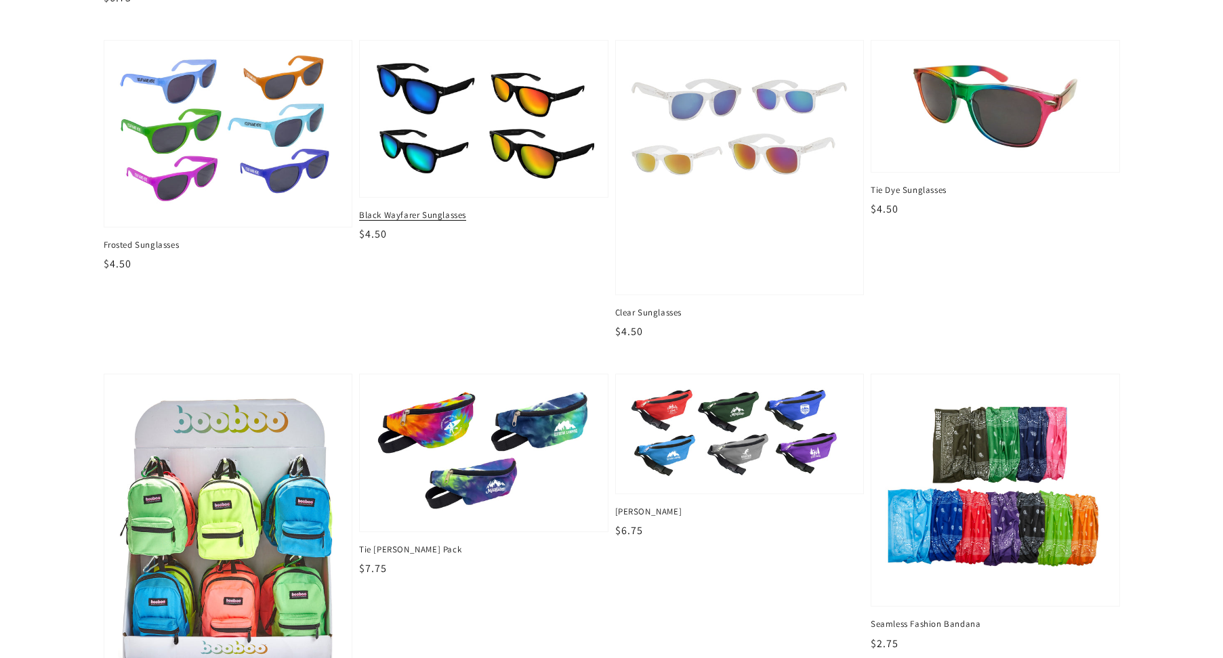
scroll to position [948, 0]
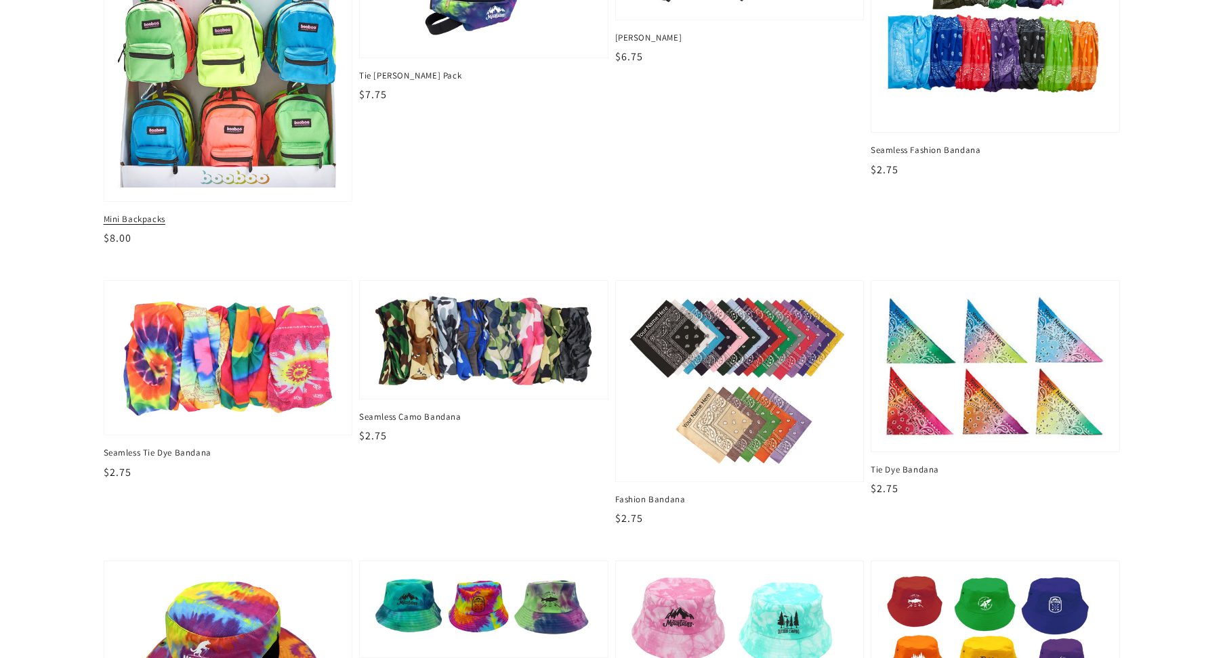
click at [217, 111] on img at bounding box center [227, 51] width 227 height 282
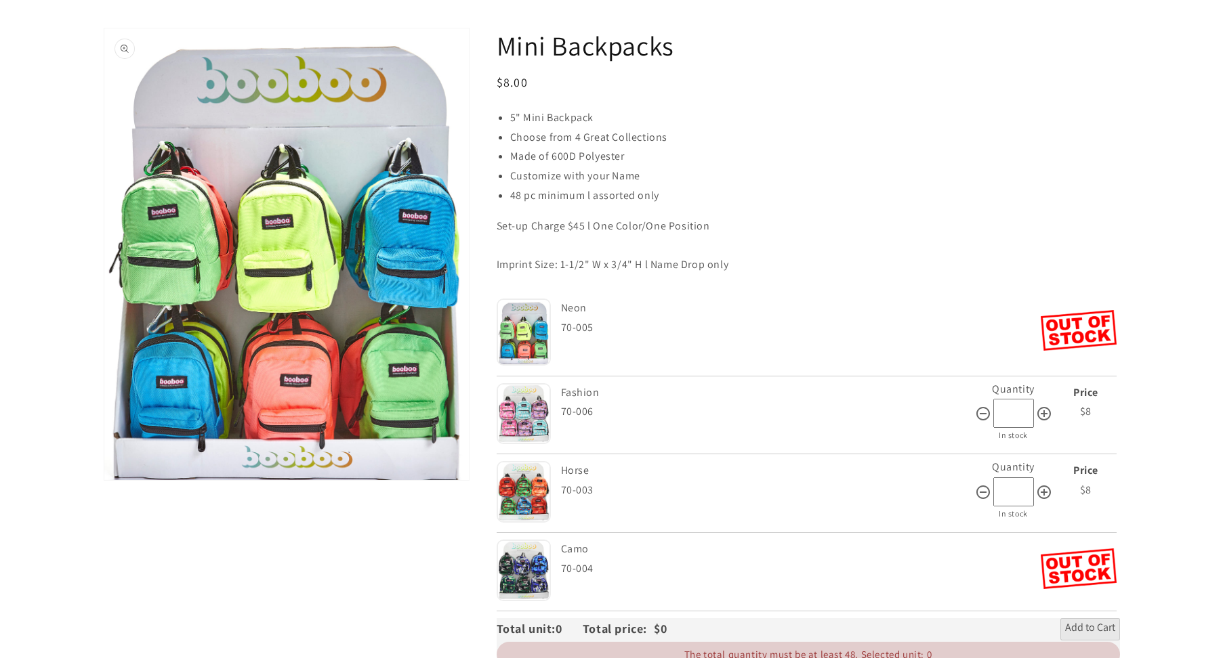
scroll to position [203, 0]
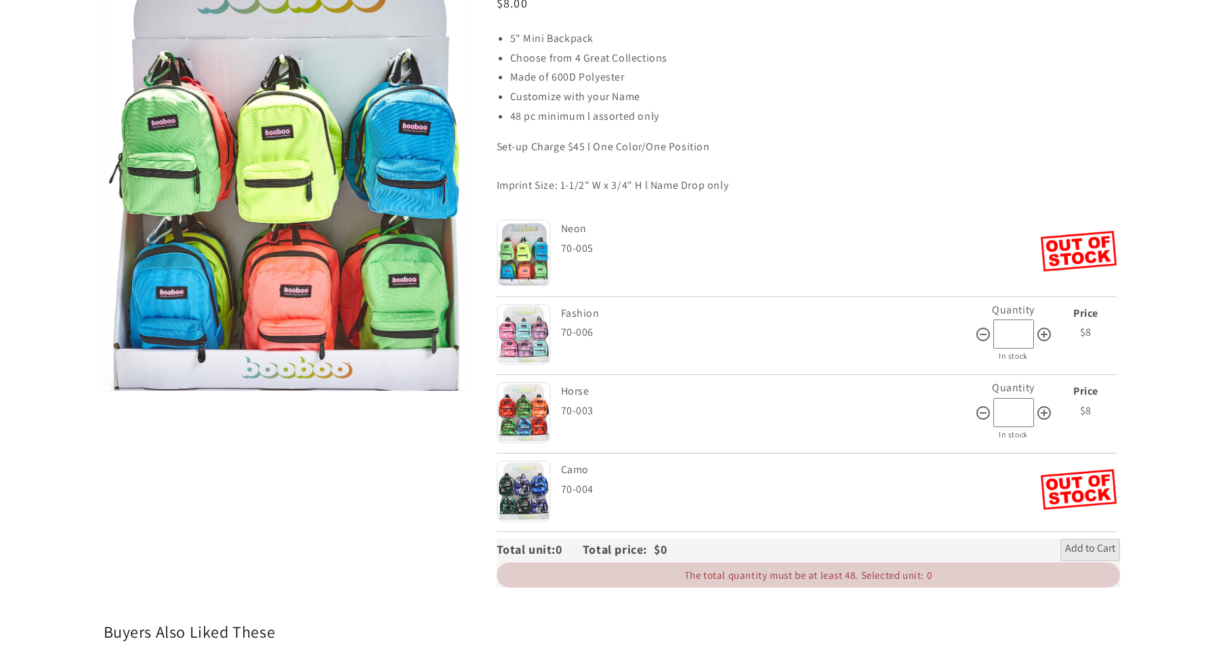
click at [520, 505] on img at bounding box center [523, 491] width 54 height 61
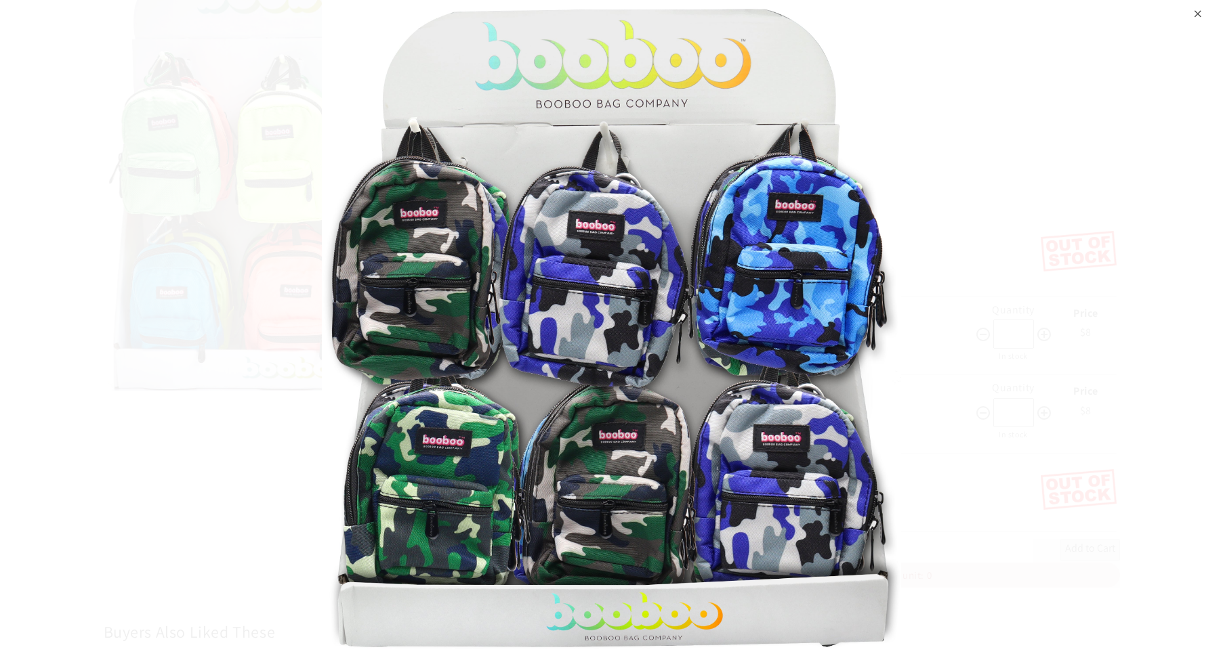
click at [591, 133] on img at bounding box center [611, 329] width 579 height 658
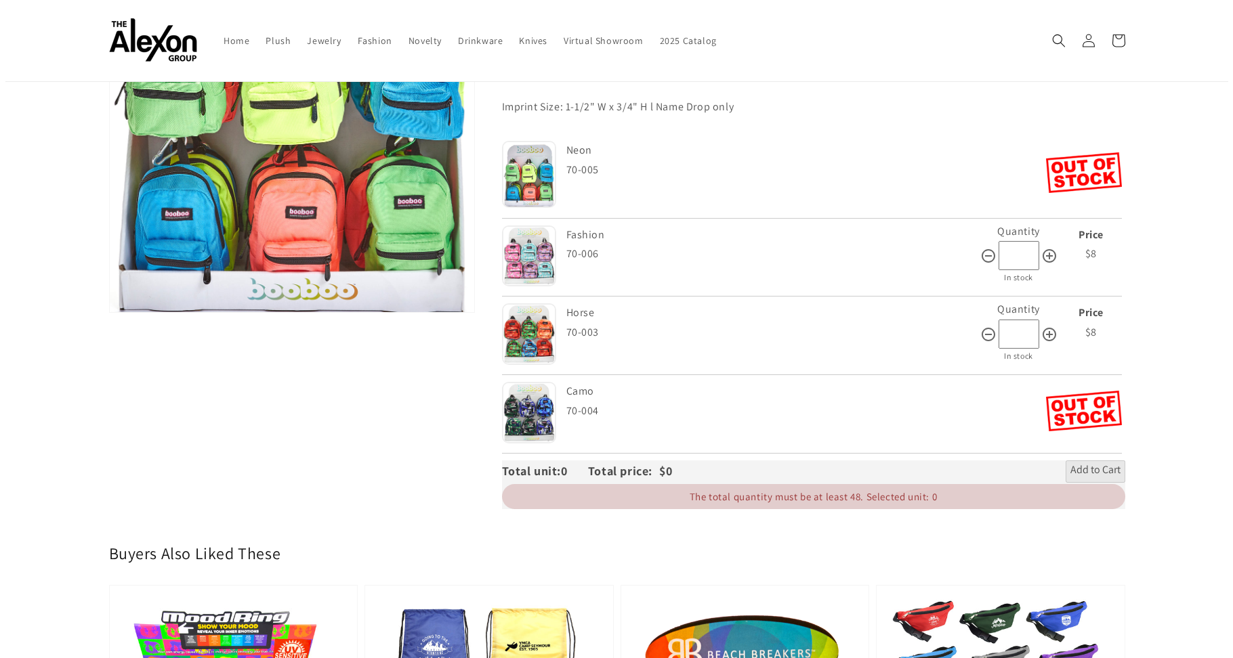
scroll to position [0, 0]
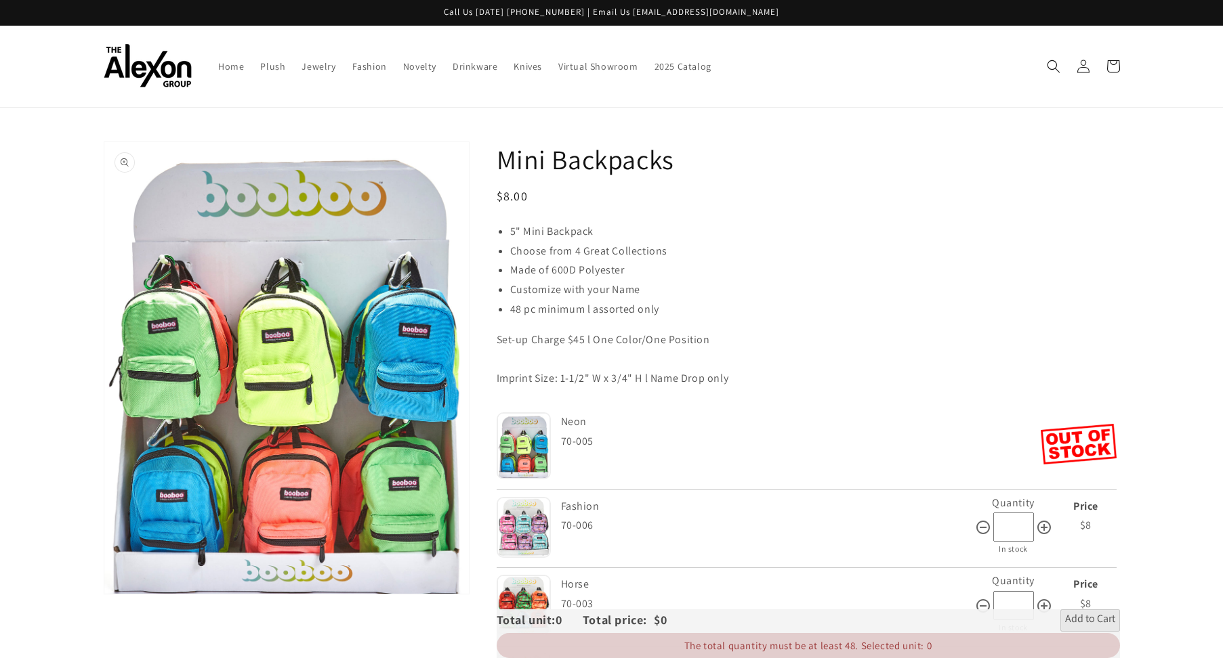
click at [344, 225] on button "Open media 1 in gallery view" at bounding box center [286, 368] width 364 height 452
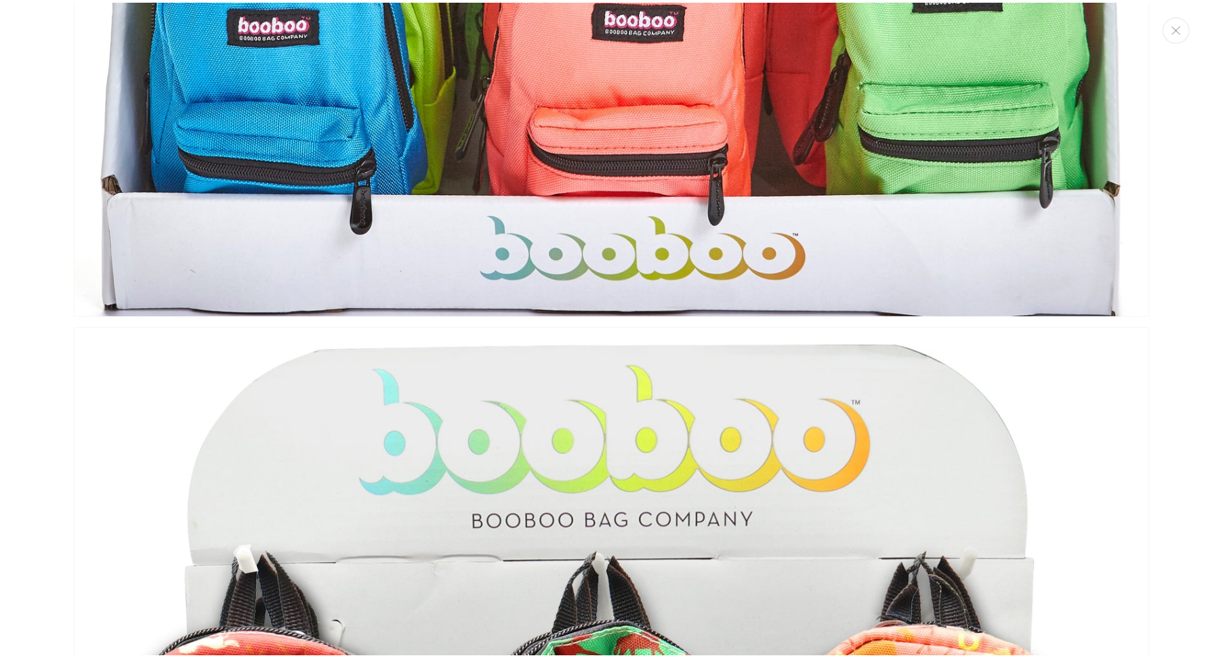
scroll to position [2531, 0]
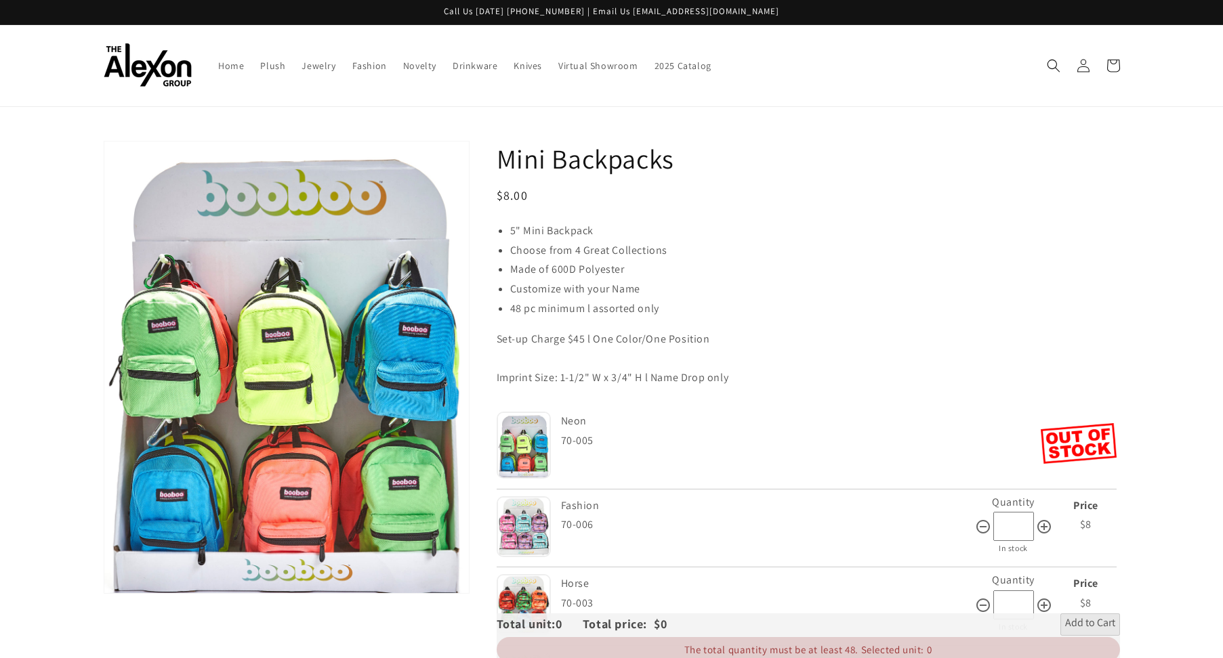
scroll to position [0, 0]
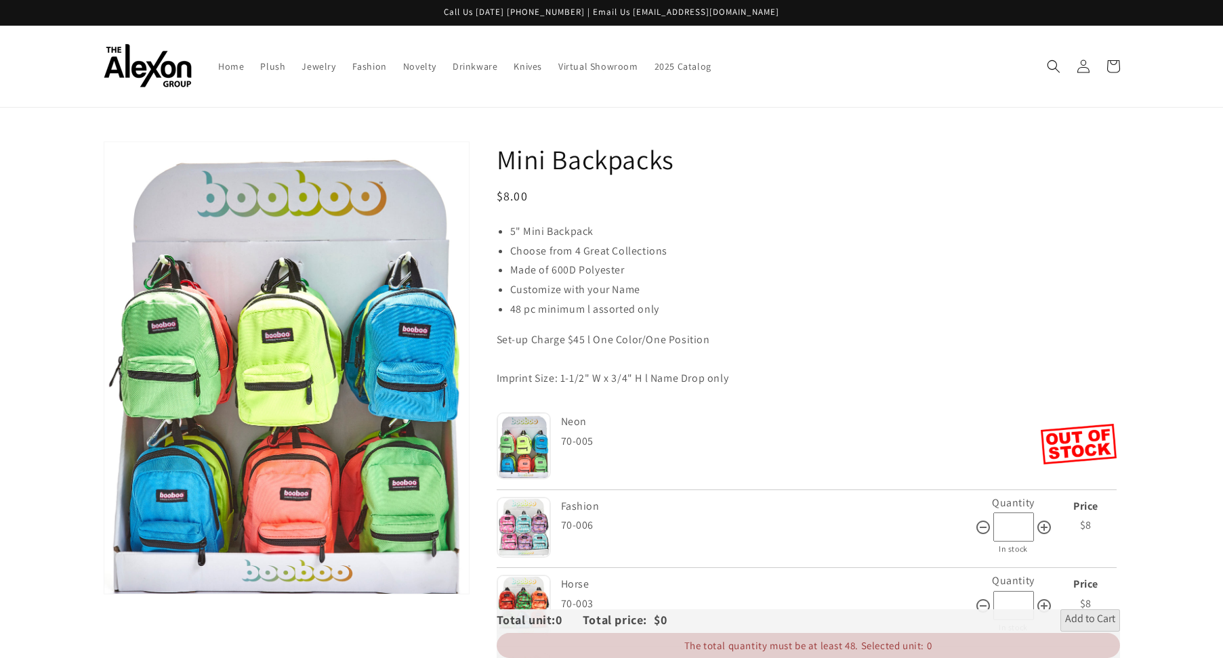
click at [852, 233] on div "5" Mini Backpack" at bounding box center [815, 232] width 610 height 20
